Goal: Communication & Community: Answer question/provide support

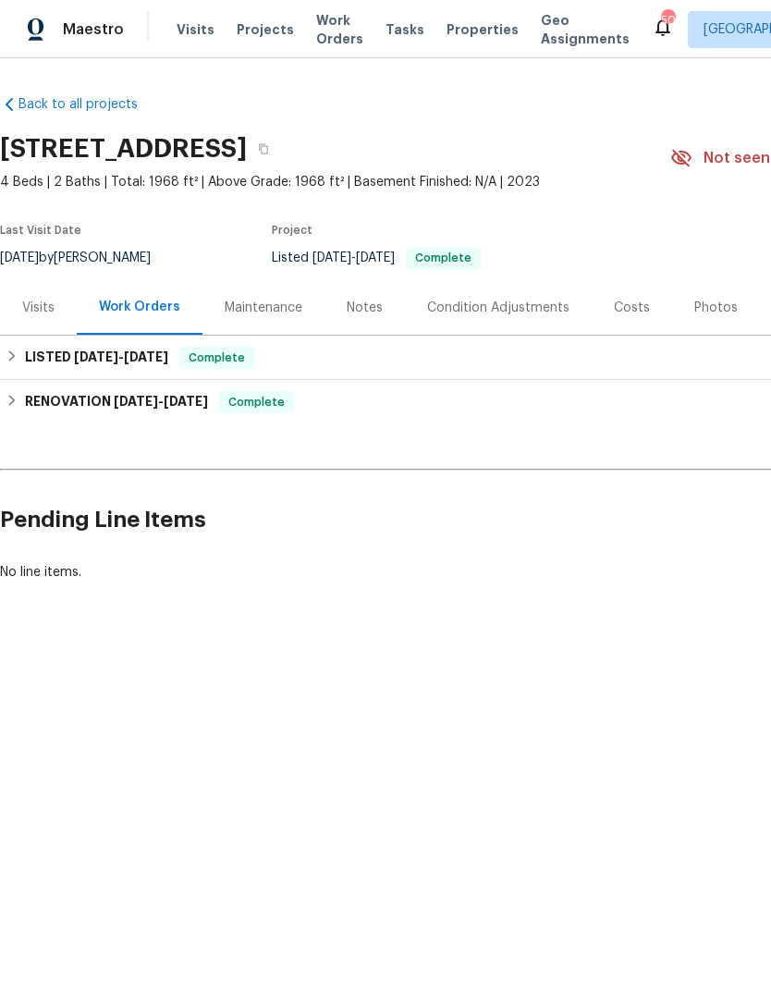
click at [244, 309] on div "Maintenance" at bounding box center [264, 308] width 78 height 18
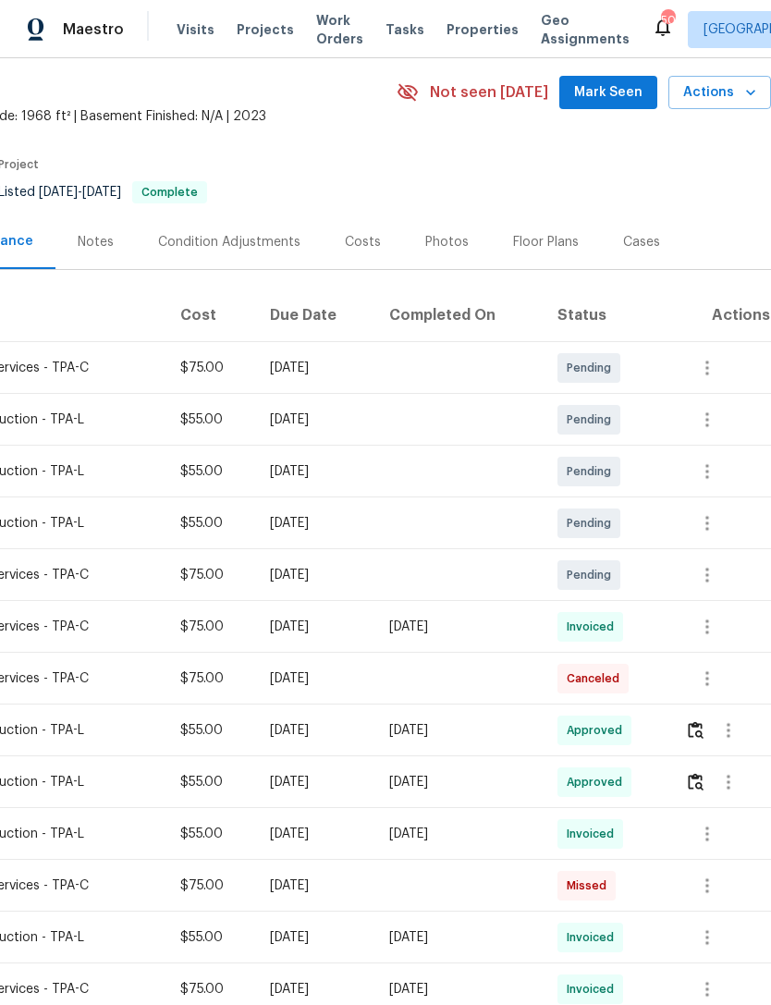
scroll to position [66, 274]
click at [712, 423] on icon "button" at bounding box center [707, 420] width 22 height 22
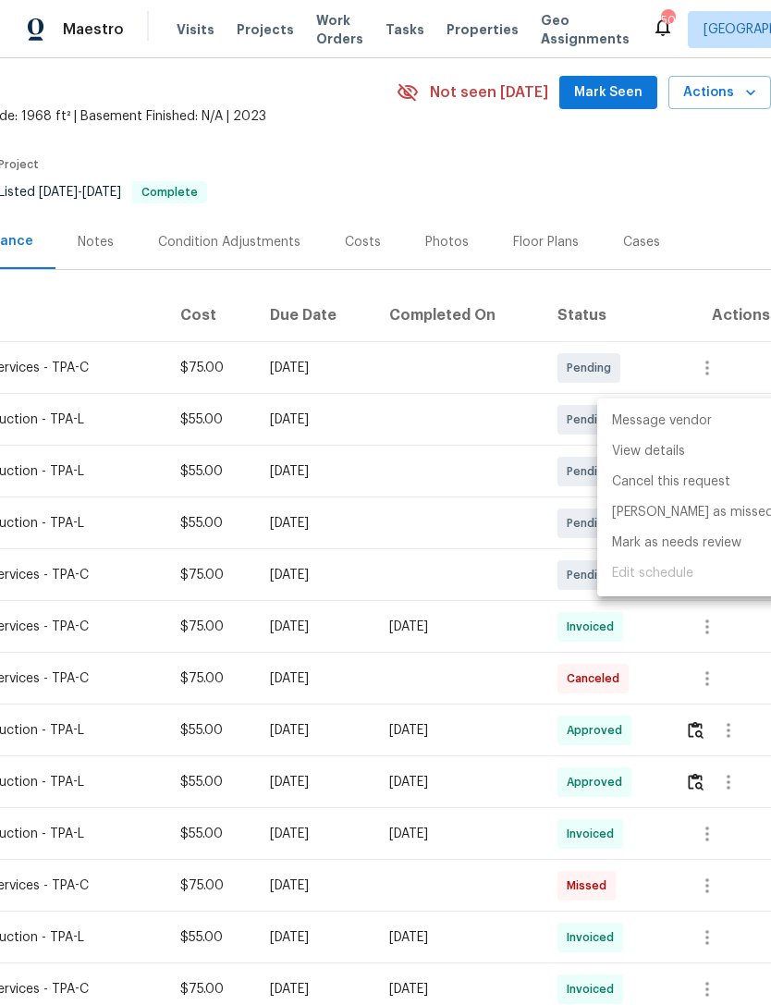
click at [686, 425] on li "Message vendor" at bounding box center [692, 421] width 191 height 30
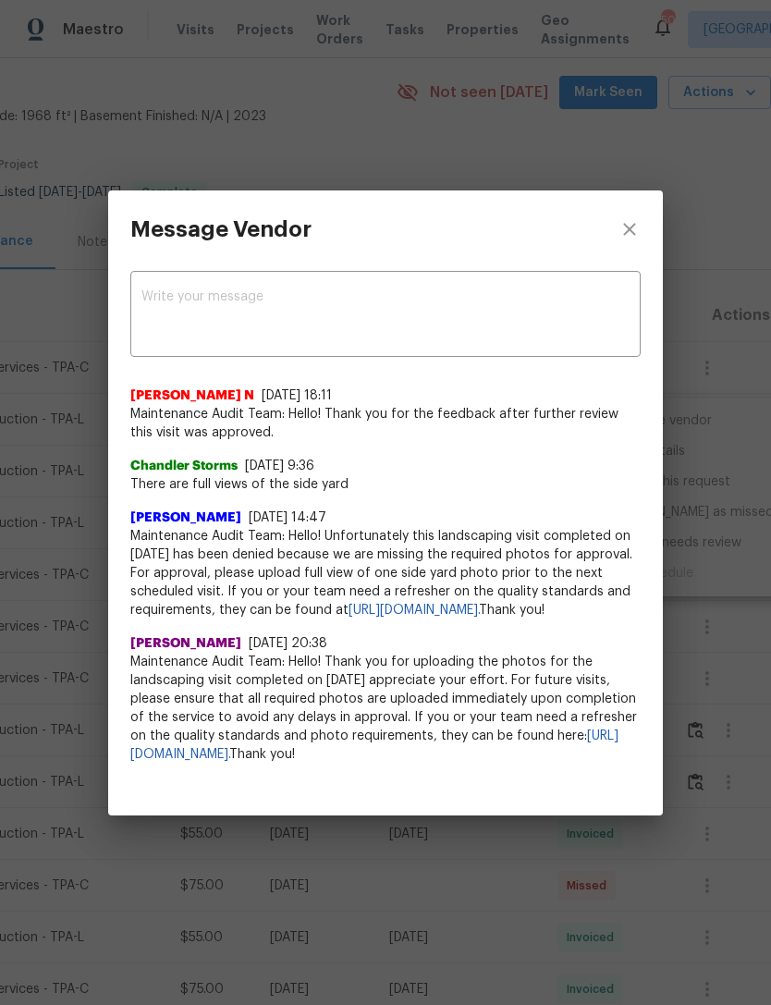
click at [360, 290] on textarea at bounding box center [385, 316] width 488 height 52
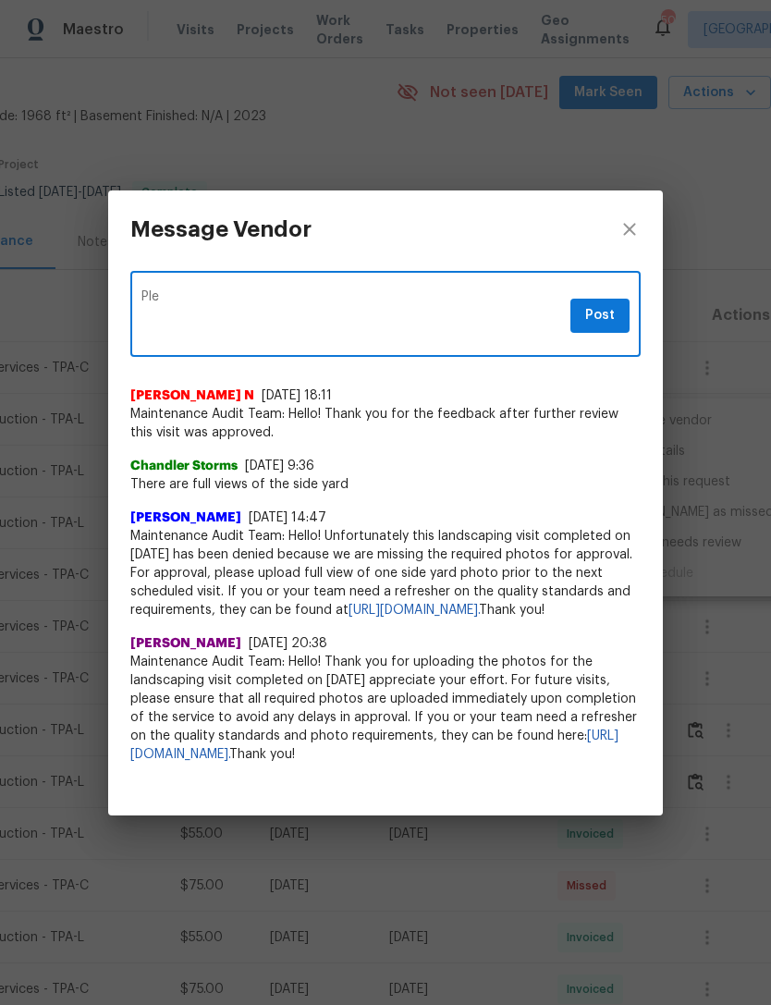
type textarea "Ple"
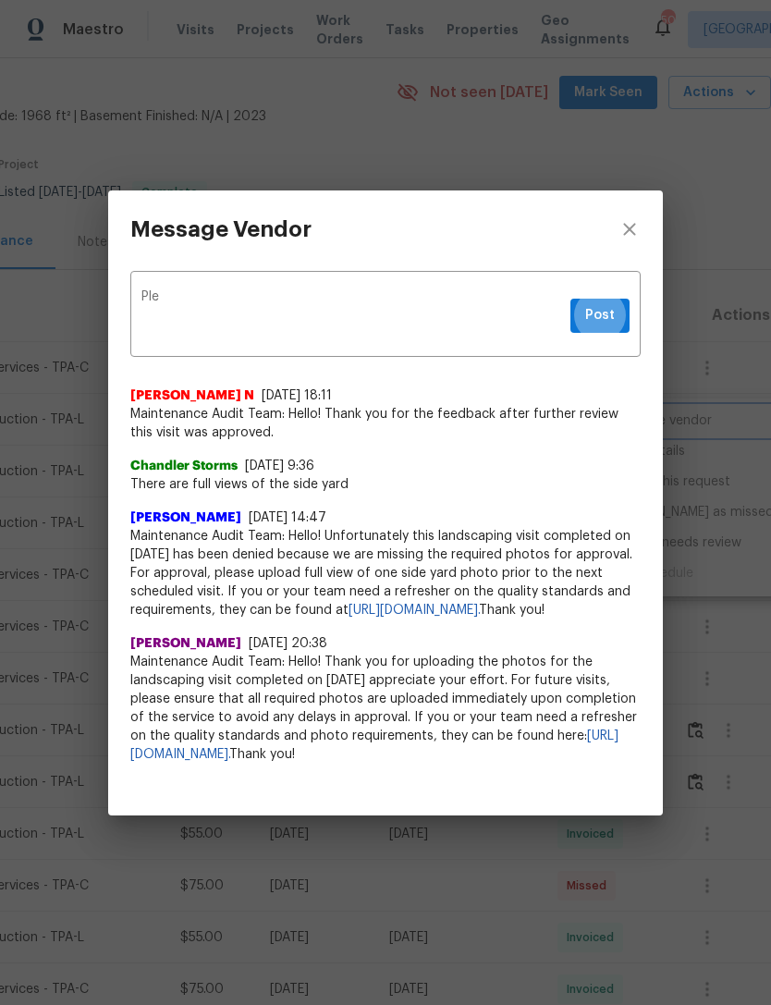
click at [178, 848] on div "Message Vendor Ple x Post ​ [PERSON_NAME] N [DATE] 18:11 Maintenance Audit Team…" at bounding box center [385, 502] width 771 height 1005
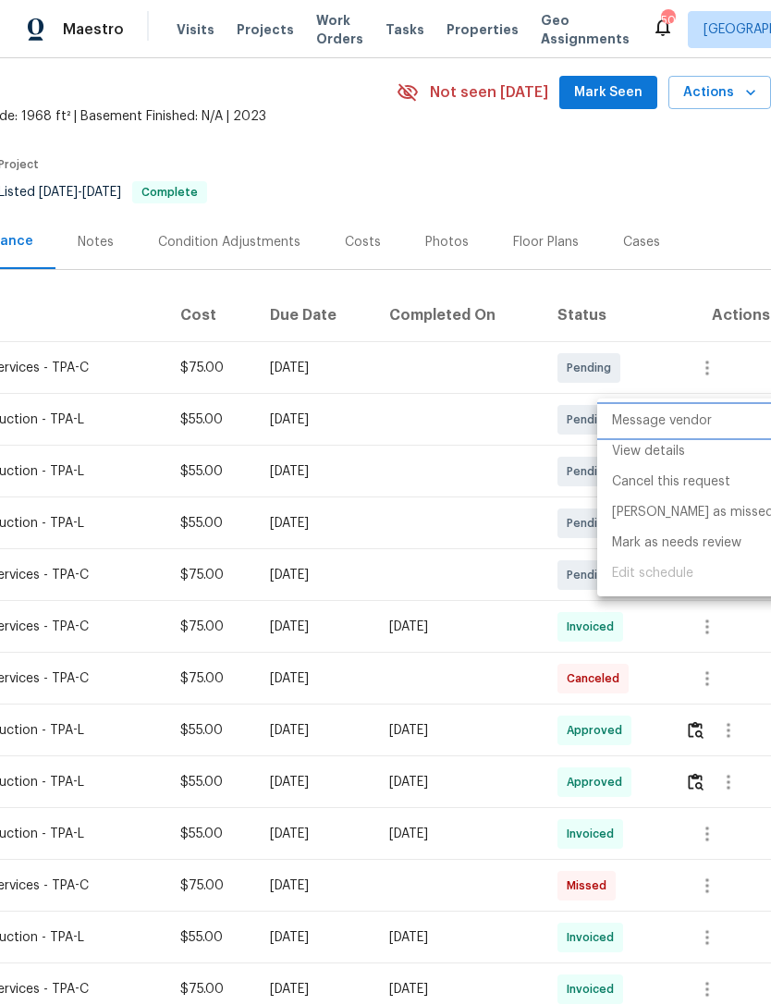
click at [689, 421] on li "Message vendor" at bounding box center [692, 421] width 191 height 30
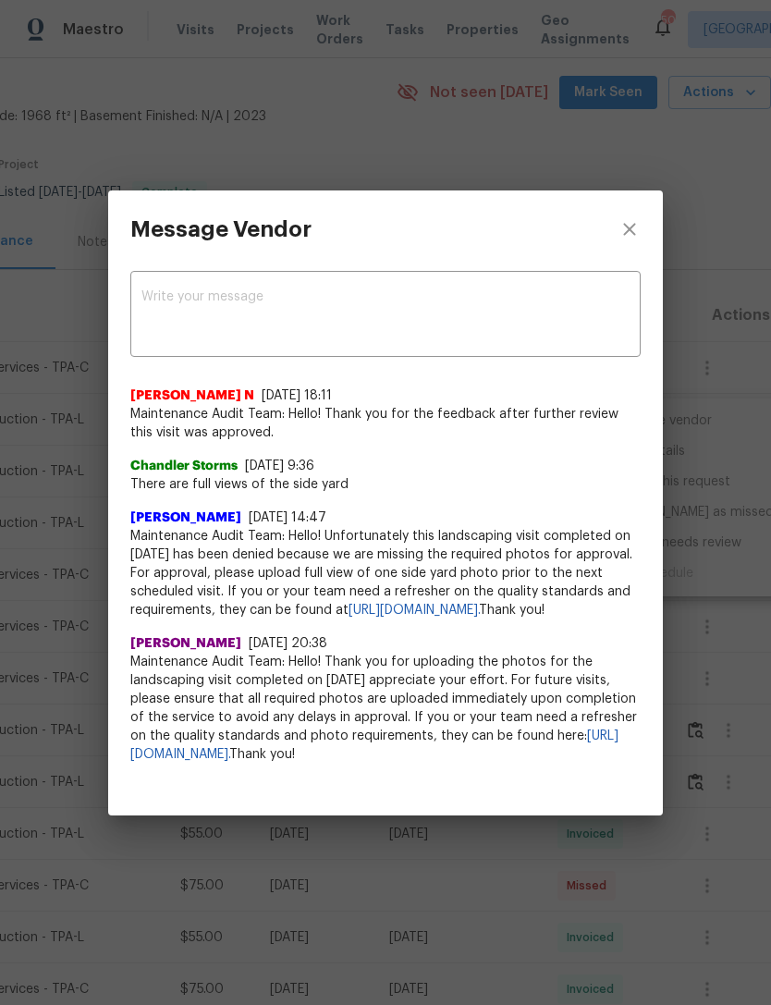
click at [301, 290] on textarea at bounding box center [385, 316] width 488 height 52
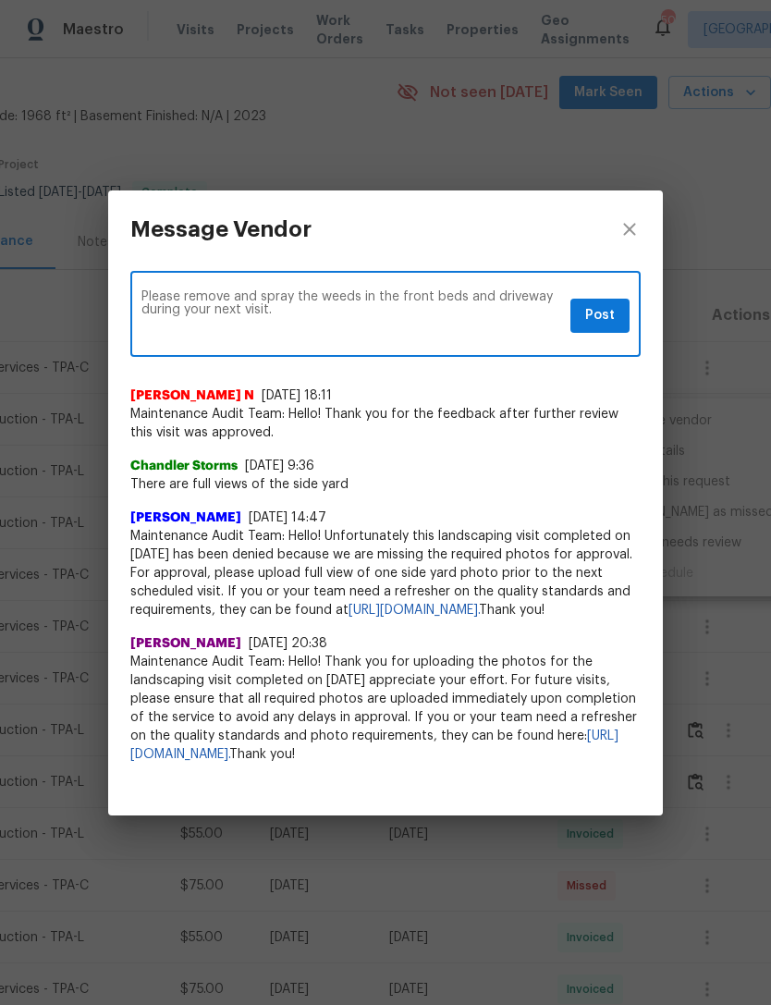
type textarea "Please remove and spray the weeds in the front beds and driveway during your ne…"
click at [595, 304] on span "Post" at bounding box center [600, 315] width 30 height 23
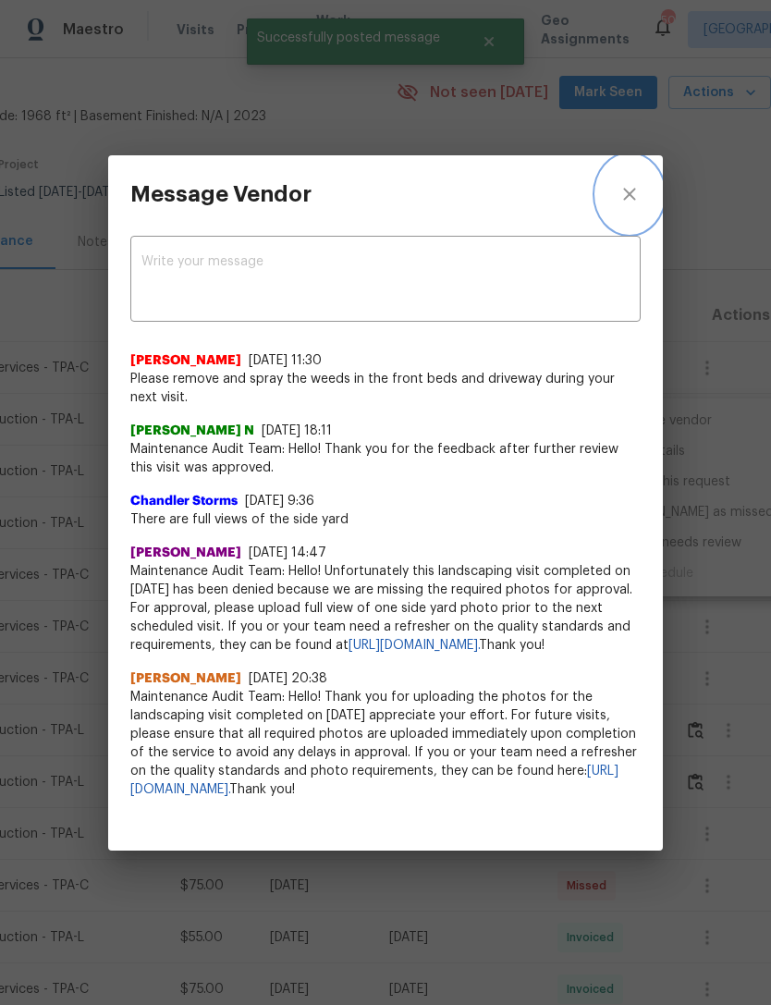
click at [624, 185] on icon "close" at bounding box center [629, 194] width 22 height 22
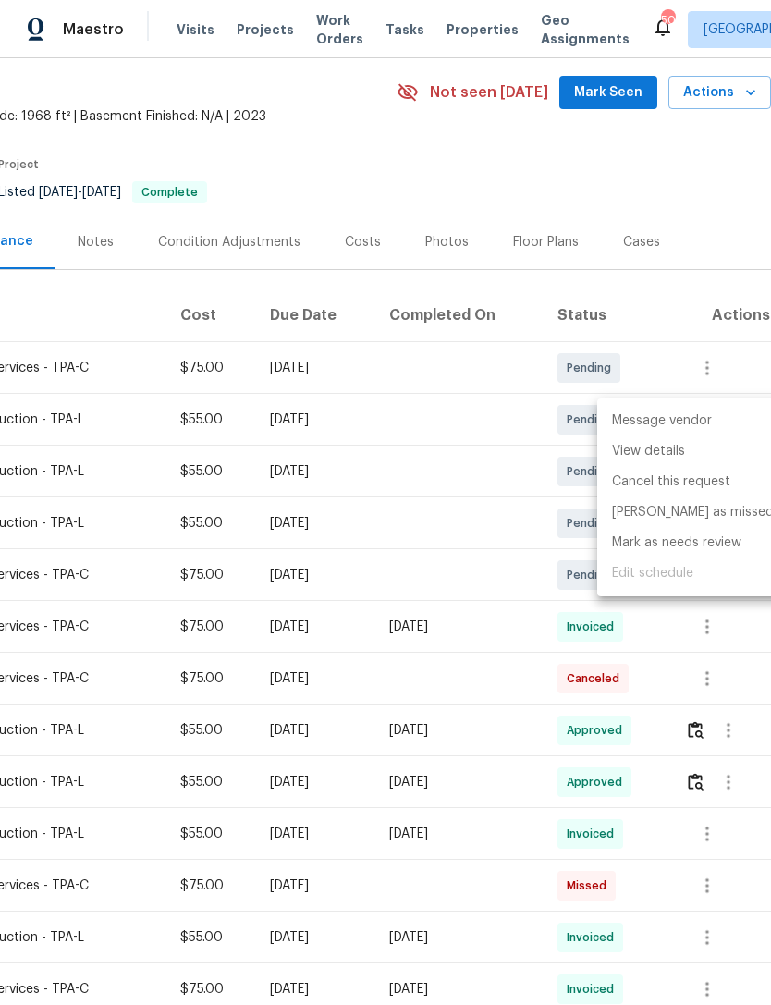
click at [689, 165] on div at bounding box center [385, 502] width 771 height 1005
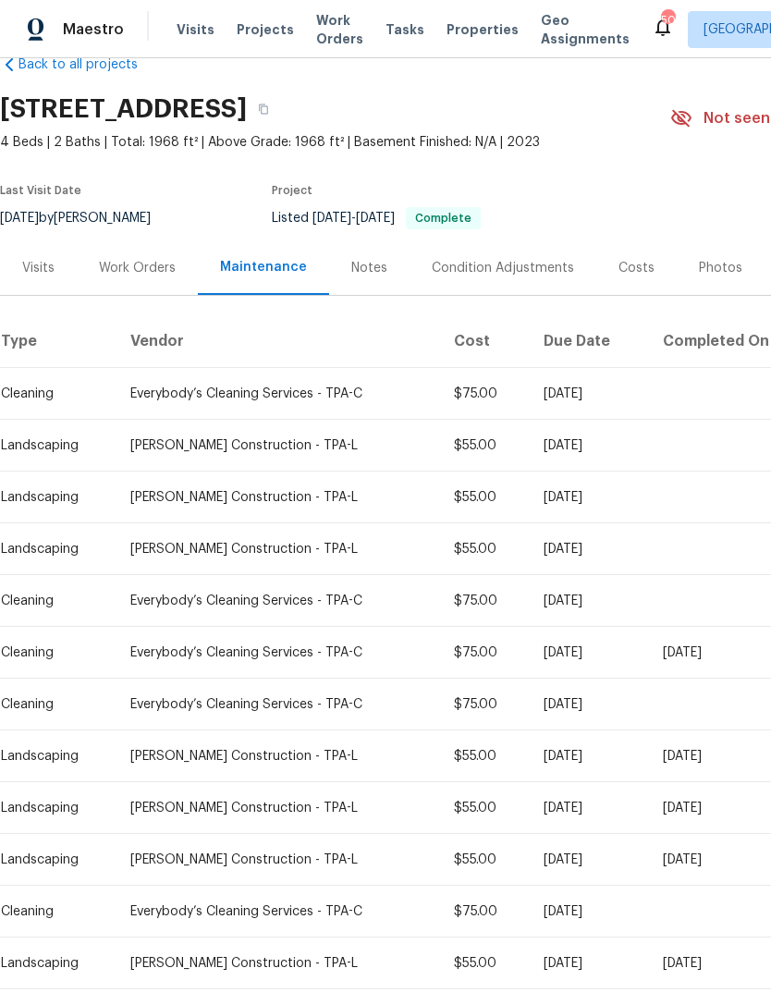
scroll to position [38, 0]
